Goal: Task Accomplishment & Management: Manage account settings

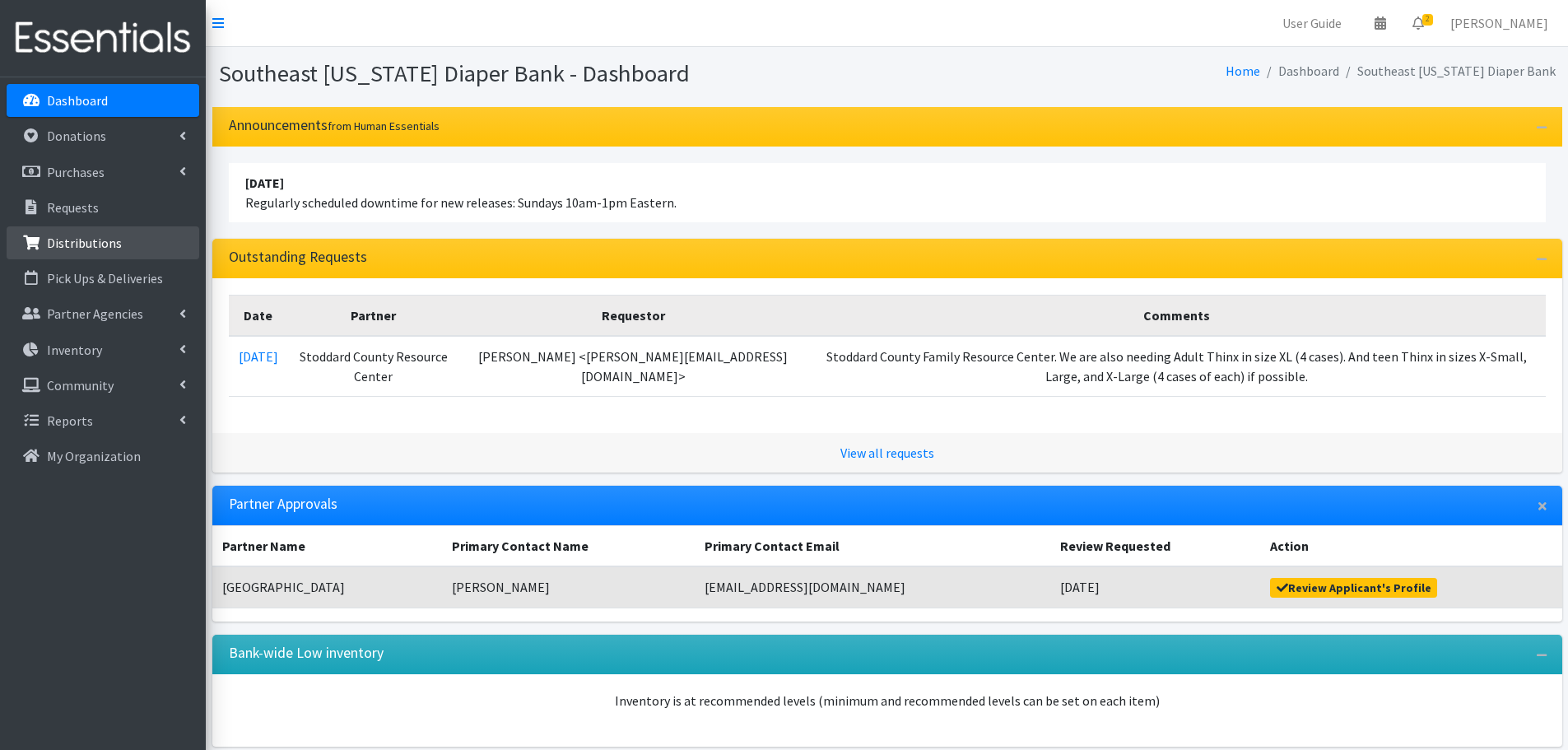
click at [80, 253] on link "Distributions" at bounding box center [103, 242] width 193 height 33
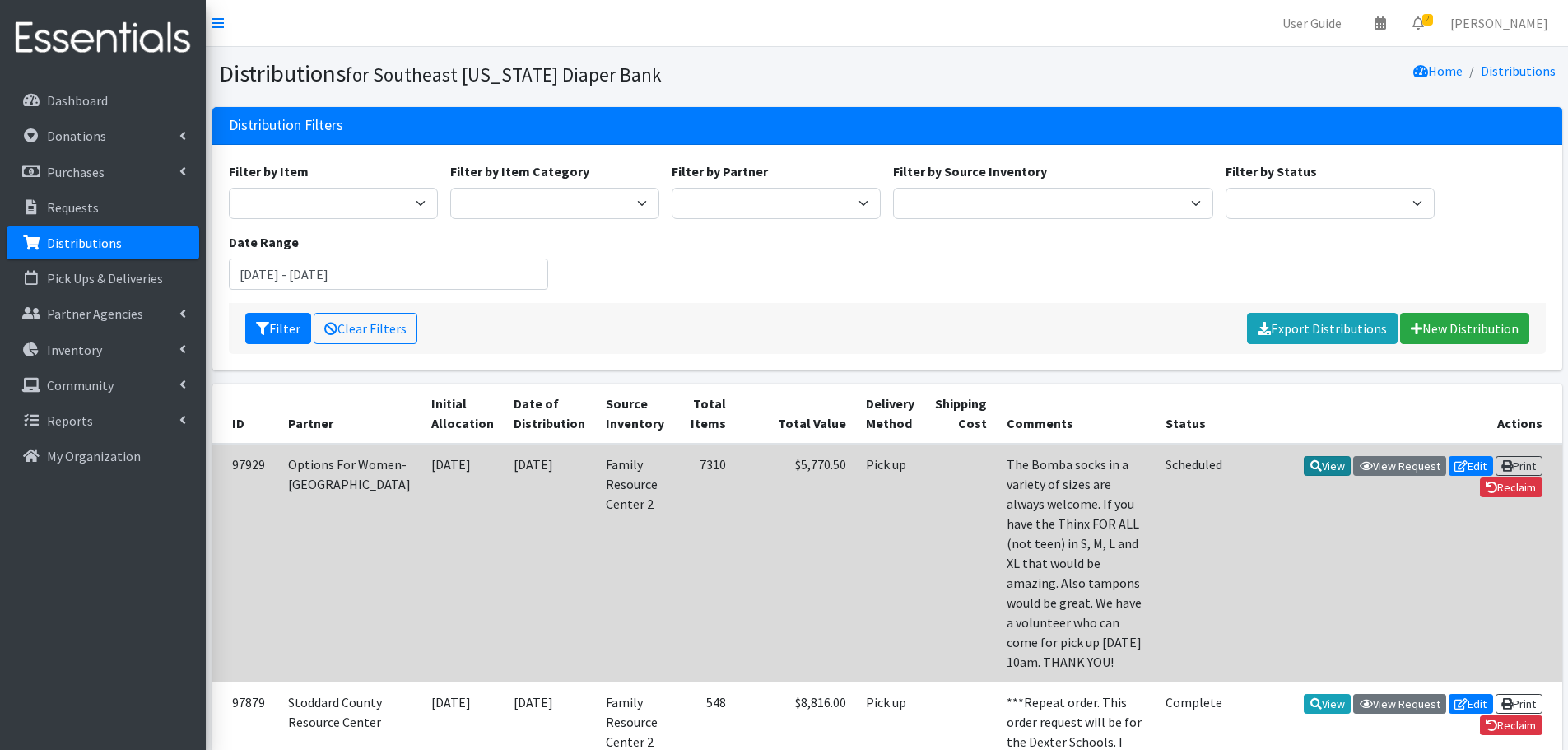
click at [1332, 469] on link "View" at bounding box center [1328, 466] width 47 height 20
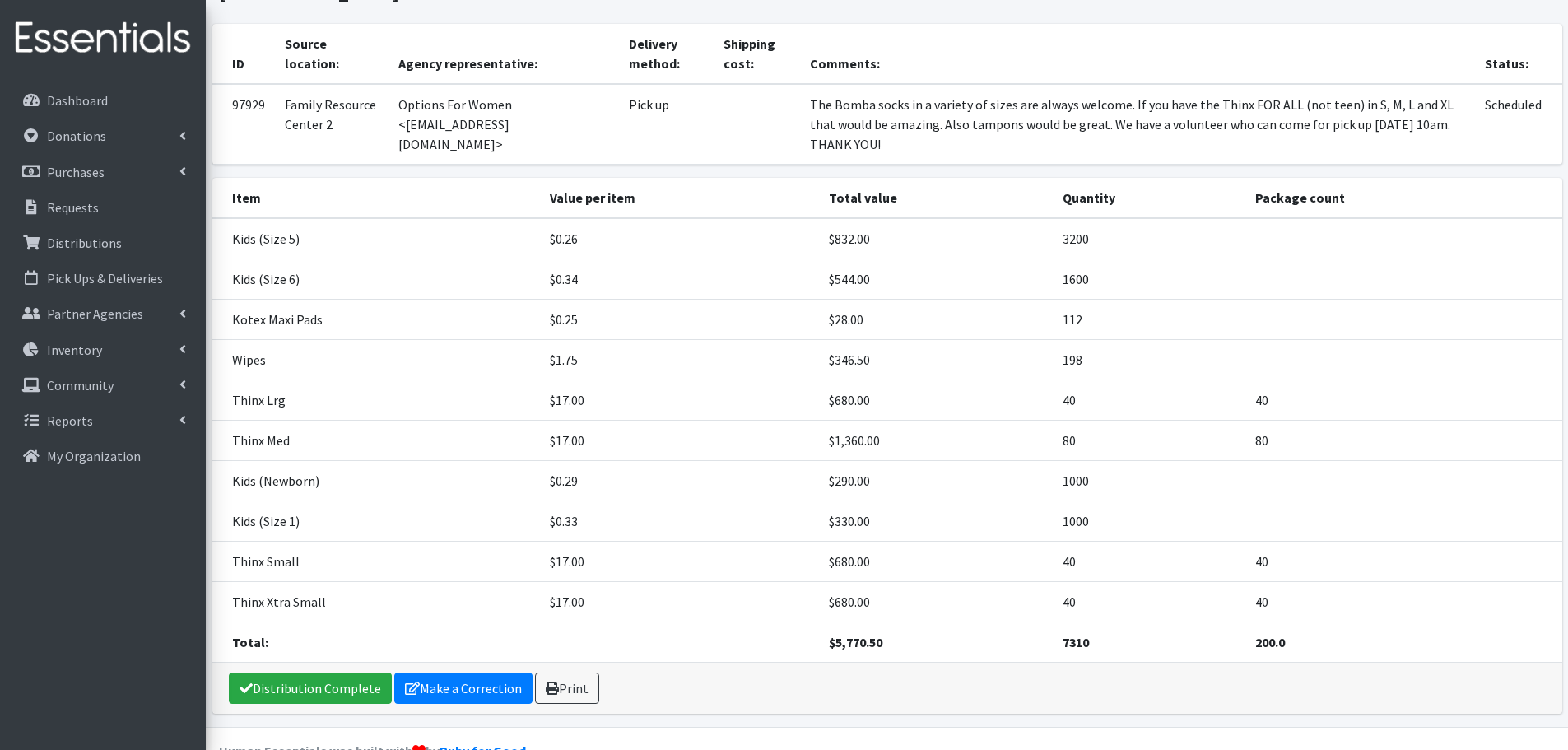
scroll to position [122, 0]
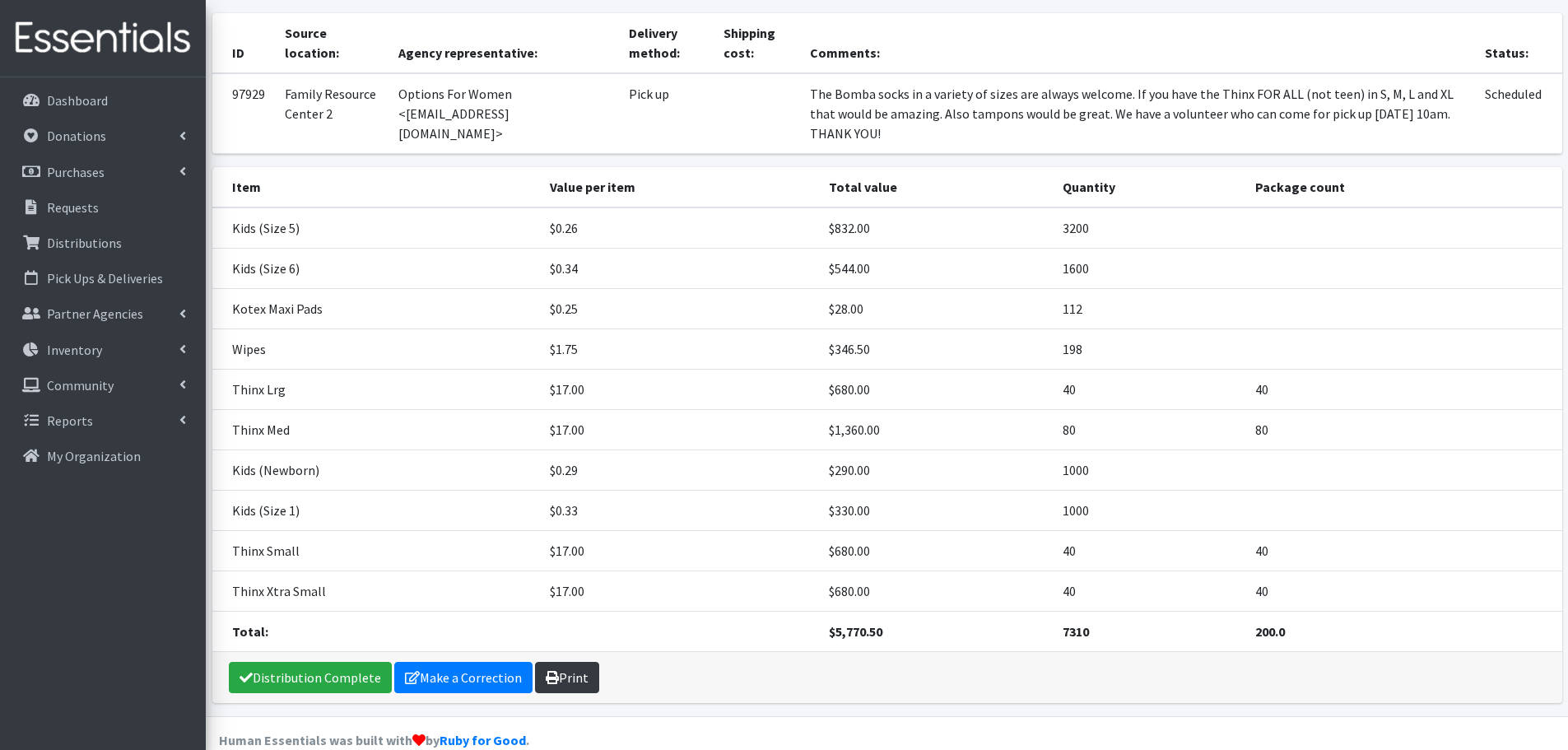
click at [541, 662] on link "Print" at bounding box center [566, 678] width 64 height 32
click at [348, 662] on link "Distribution Complete" at bounding box center [309, 678] width 163 height 32
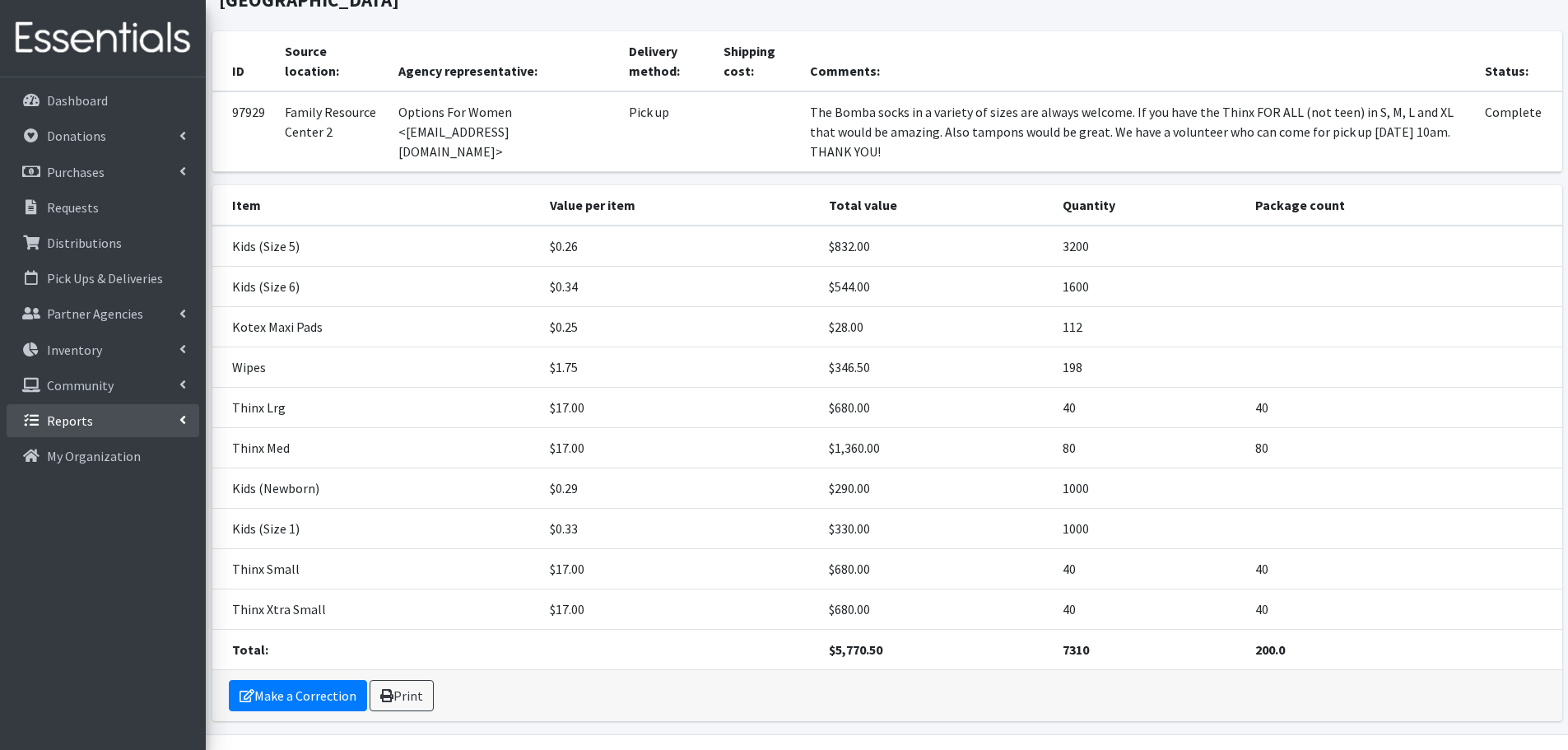
scroll to position [165, 0]
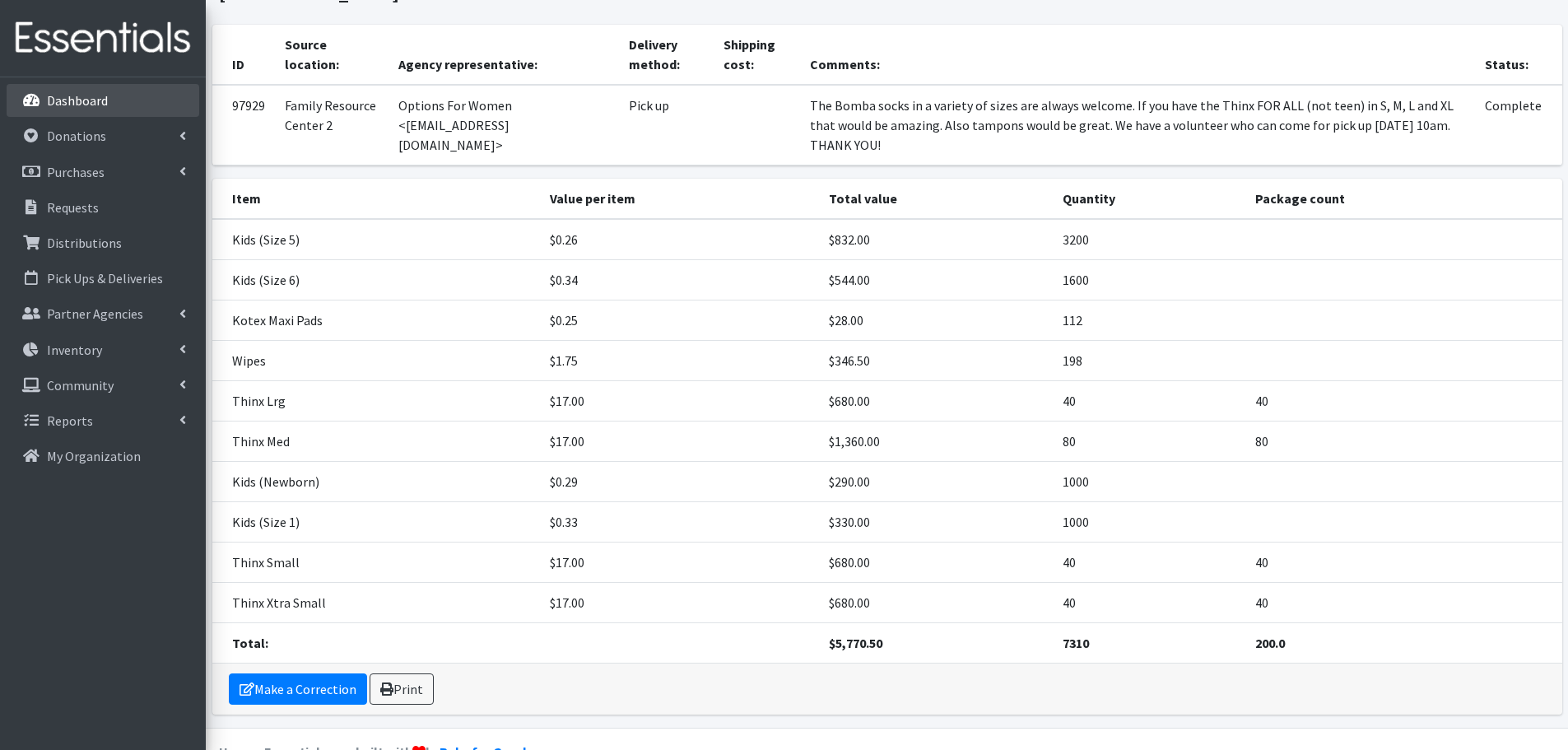
click at [66, 102] on p "Dashboard" at bounding box center [78, 101] width 61 height 17
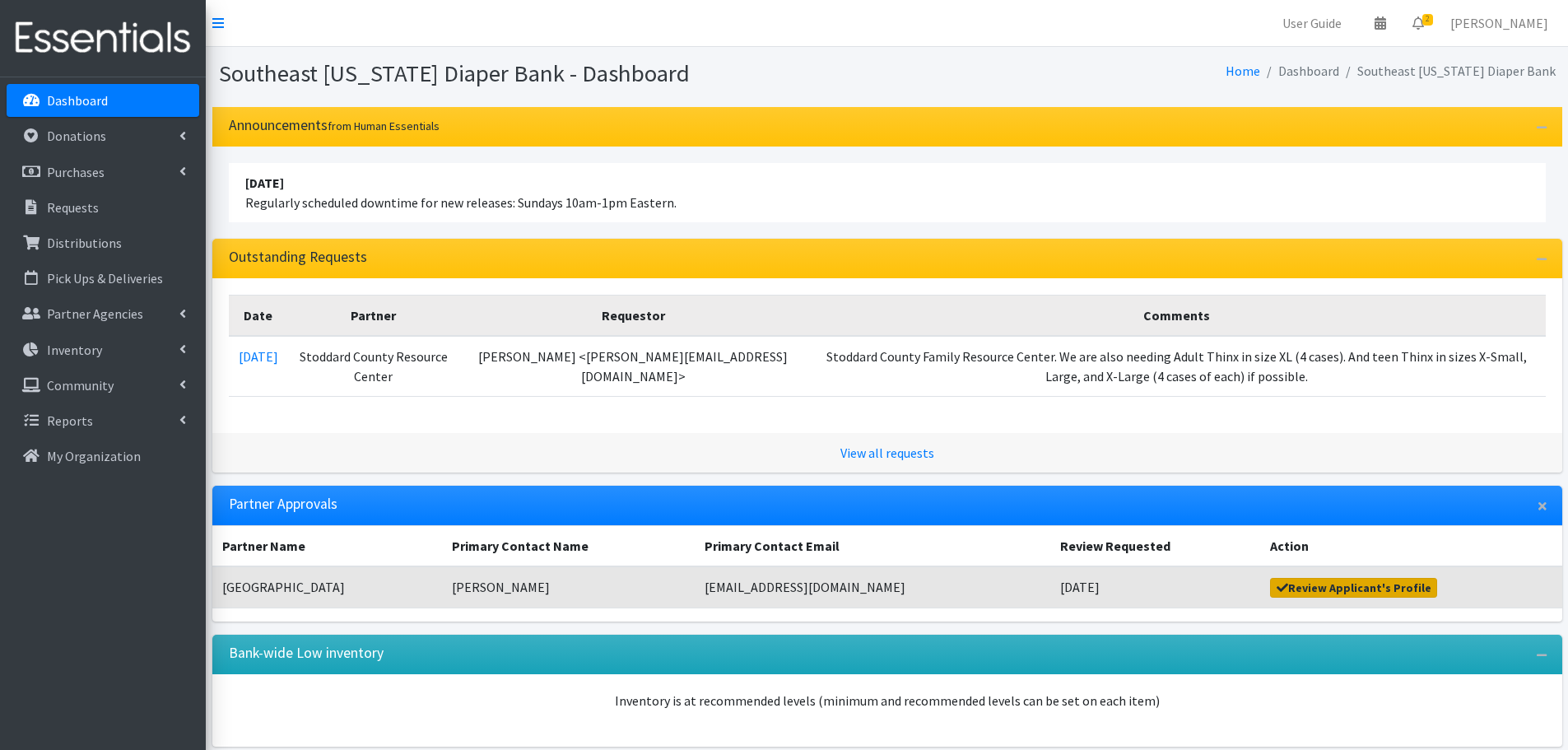
click at [1301, 582] on link "Review Applicant's Profile" at bounding box center [1354, 588] width 167 height 20
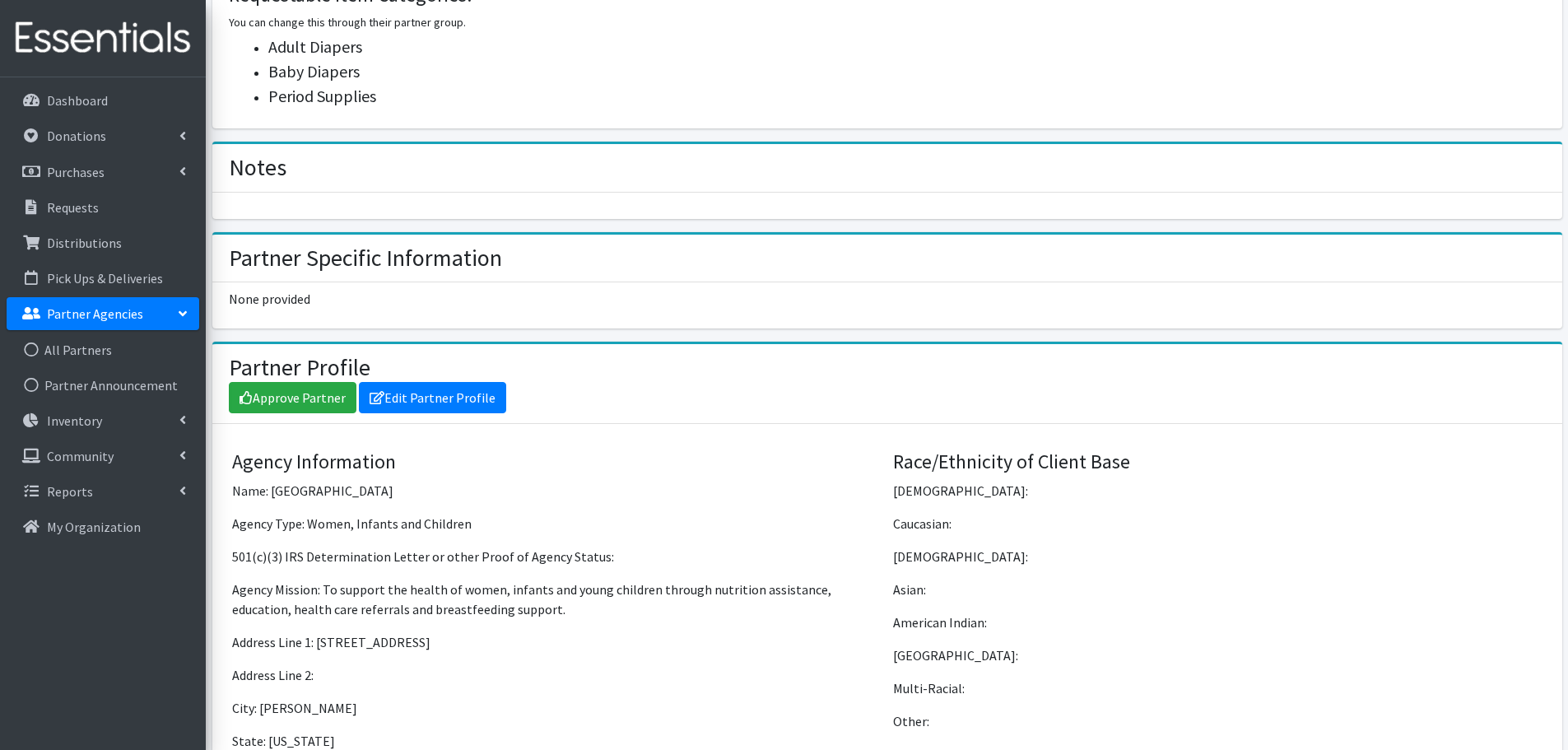
scroll to position [910, 0]
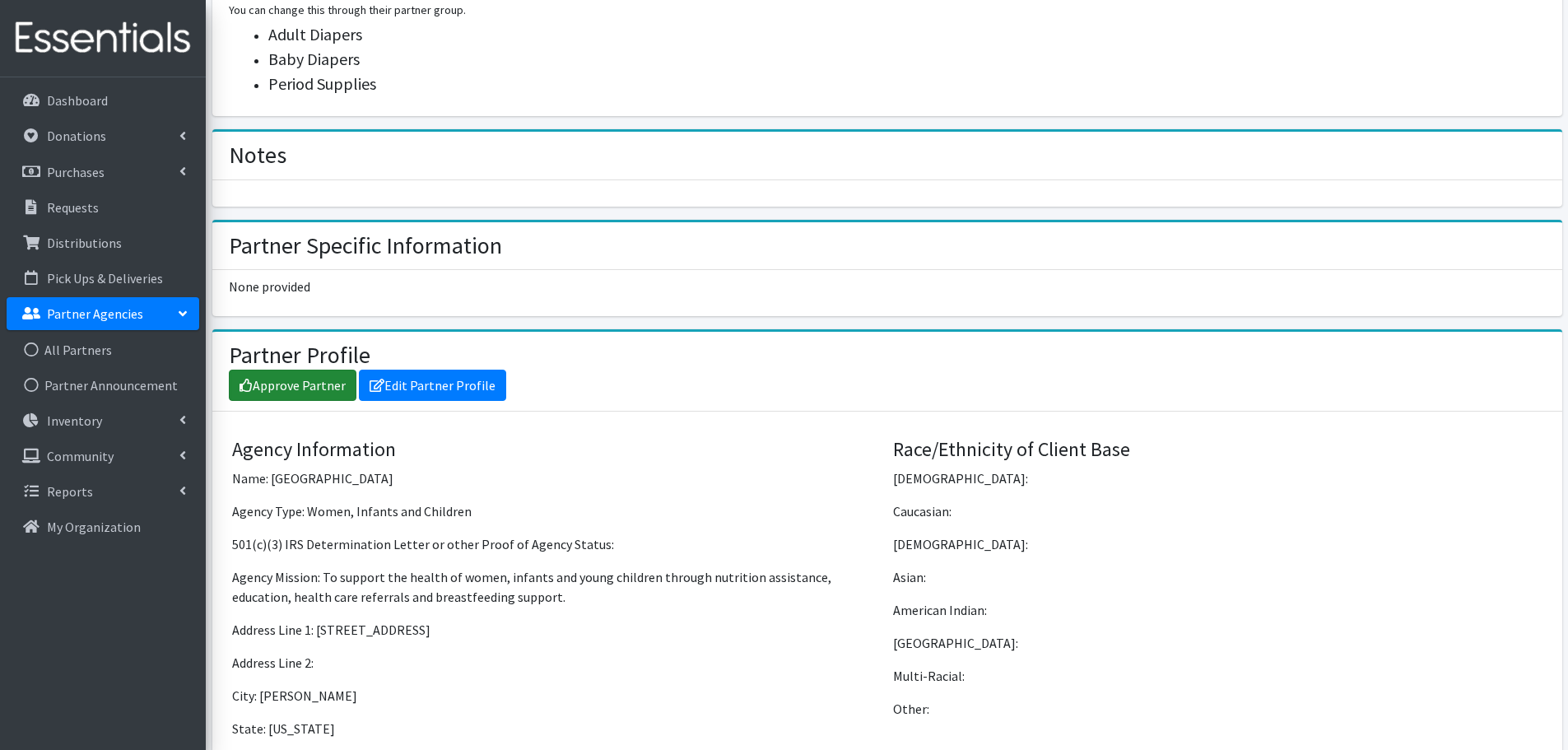
click at [283, 394] on link "Approve Partner" at bounding box center [293, 385] width 128 height 32
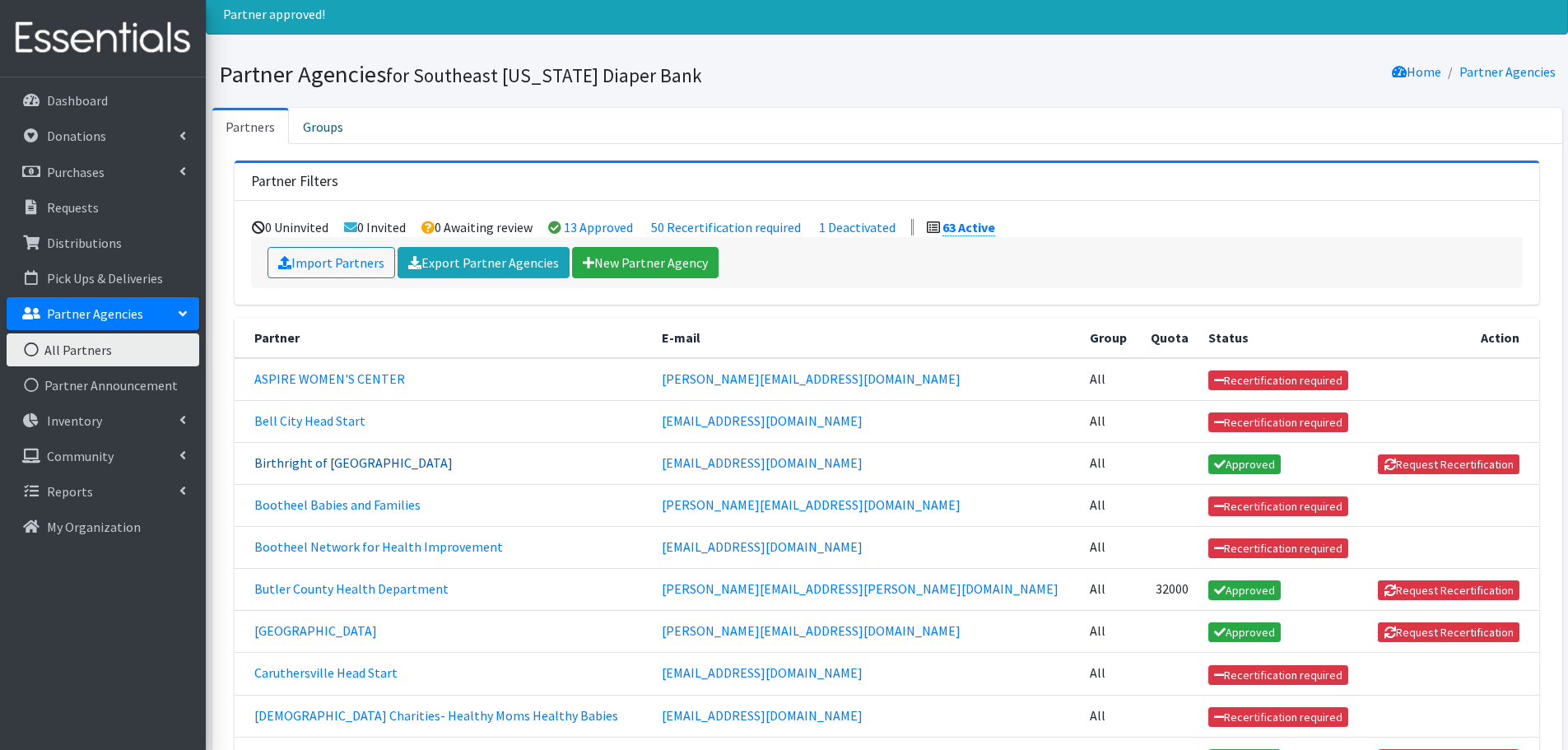
scroll to position [83, 0]
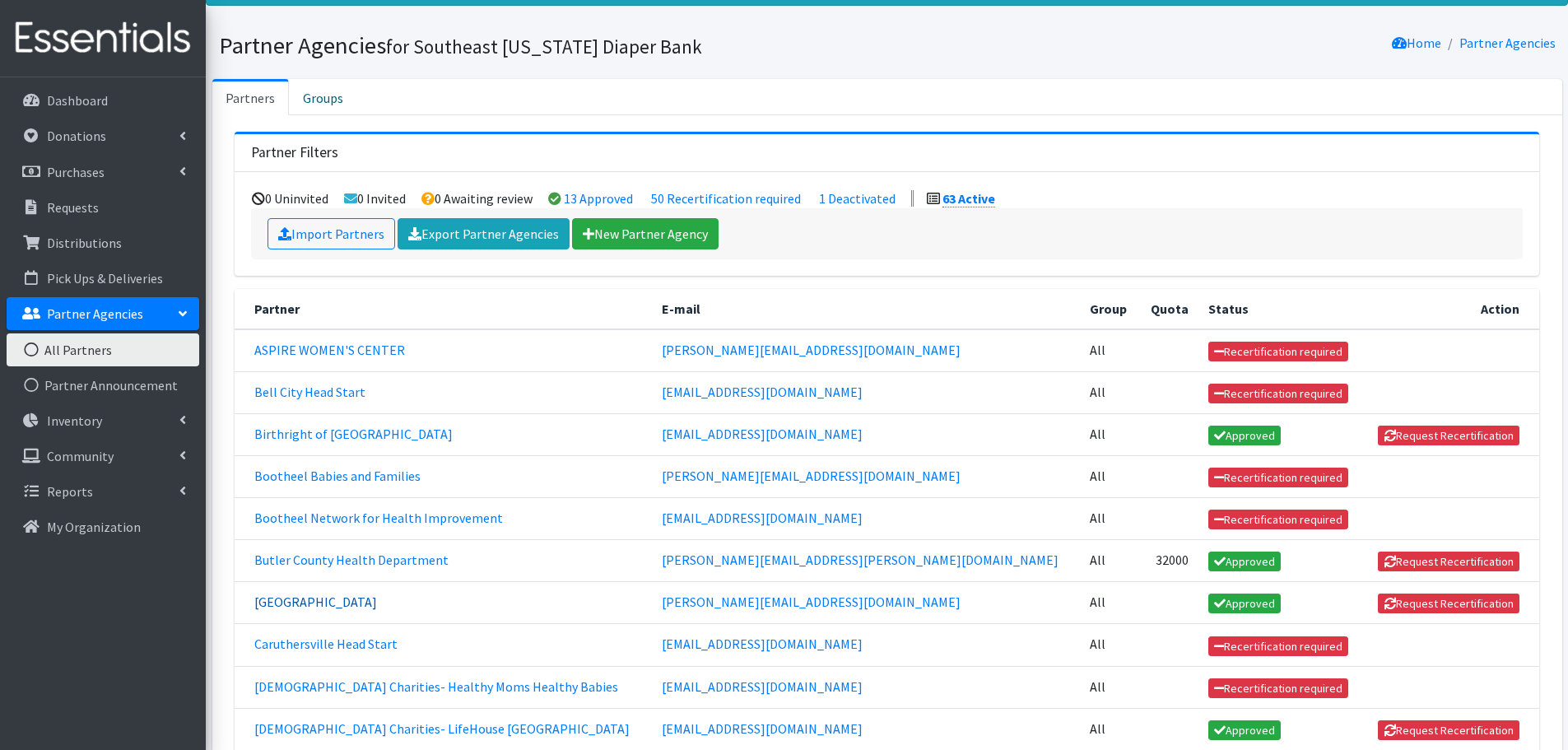
click at [377, 607] on link "Carter County Health Center" at bounding box center [315, 602] width 123 height 17
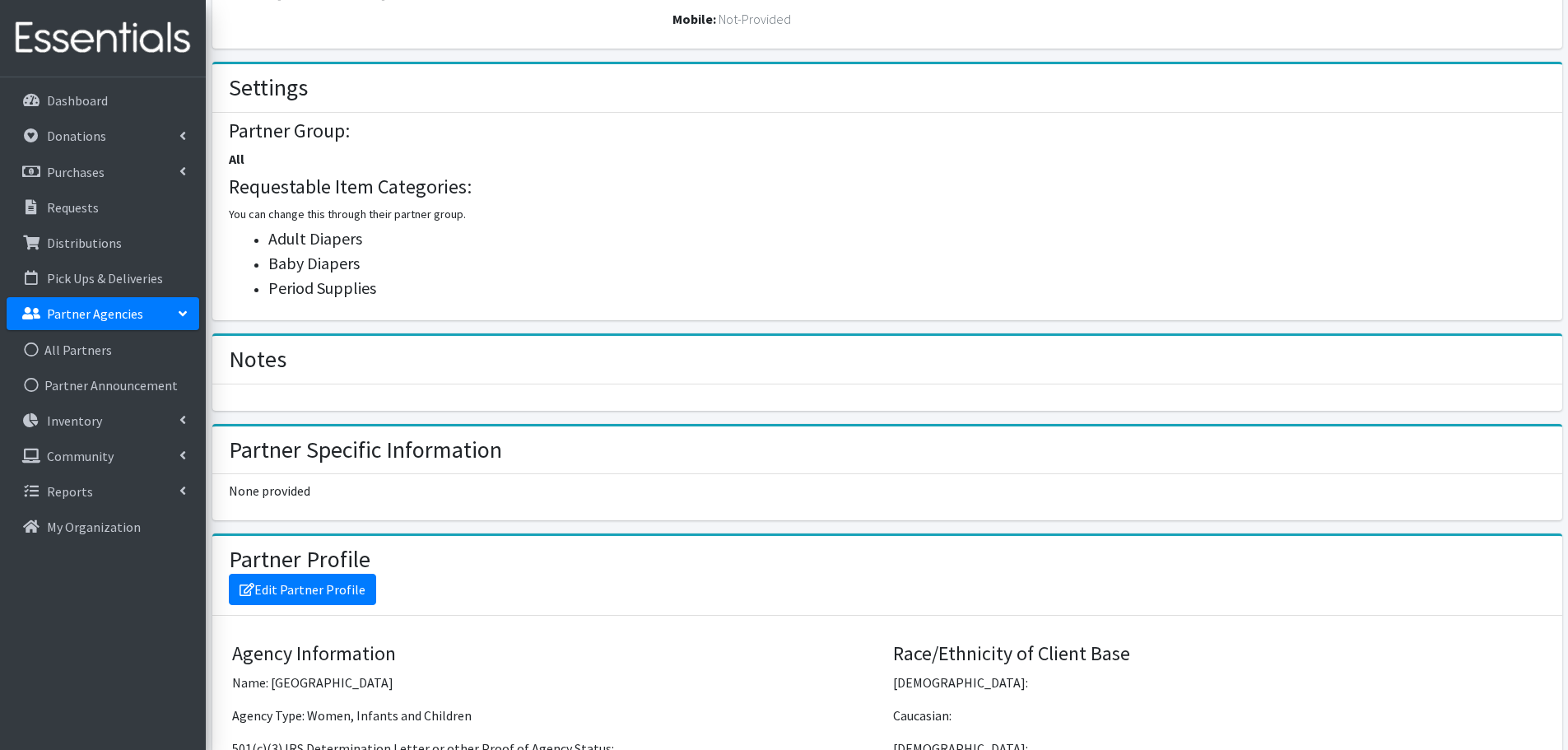
scroll to position [577, 0]
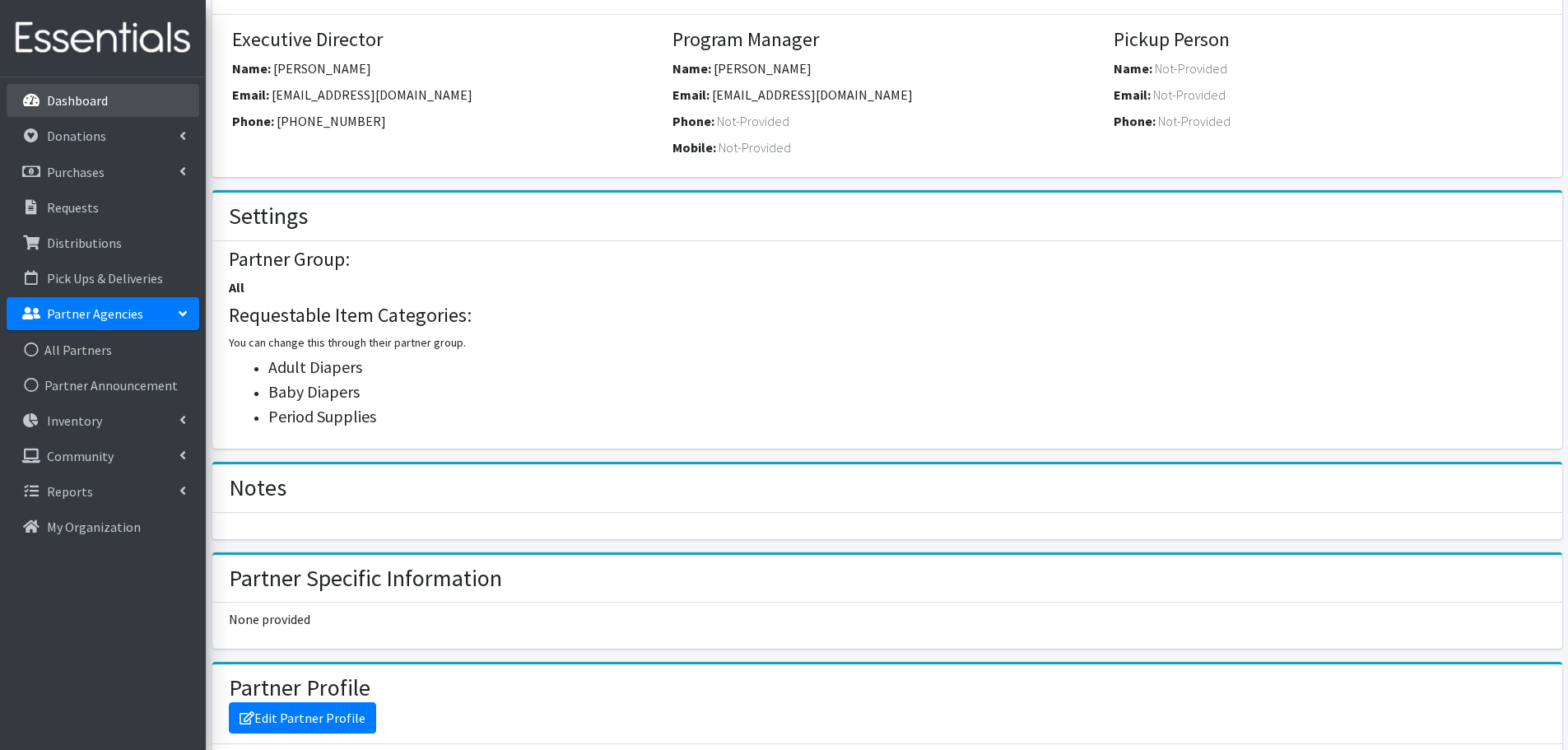
click at [63, 102] on p "Dashboard" at bounding box center [78, 101] width 61 height 17
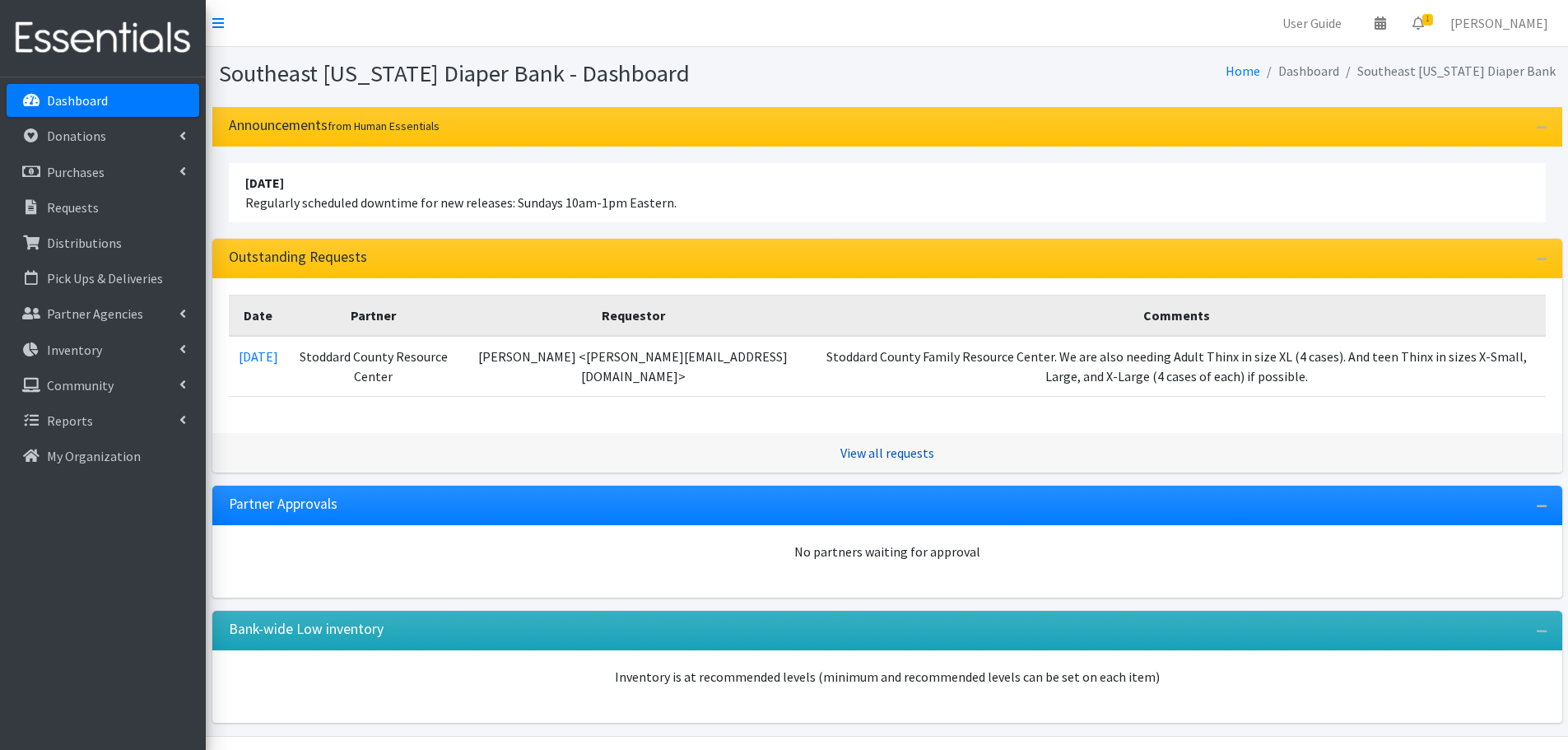
click at [908, 457] on link "View all requests" at bounding box center [886, 452] width 94 height 17
